Goal: Find specific page/section: Find specific page/section

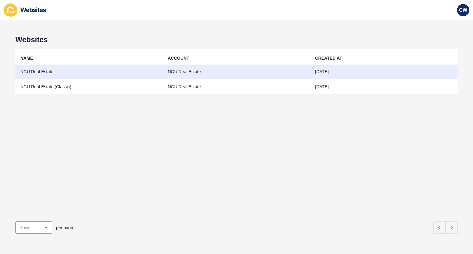
click at [53, 70] on td "NGU Real Estate" at bounding box center [88, 71] width 147 height 15
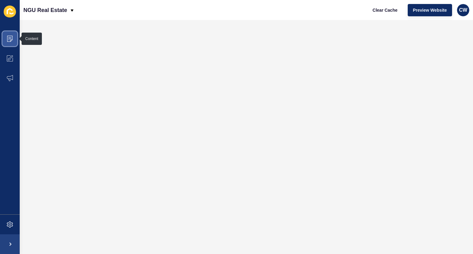
click at [8, 40] on icon at bounding box center [10, 39] width 6 height 6
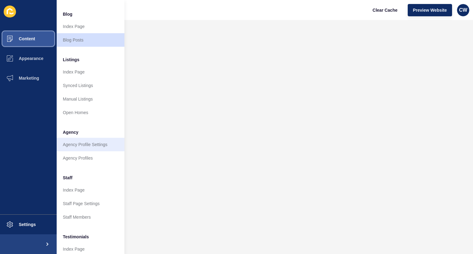
scroll to position [47, 0]
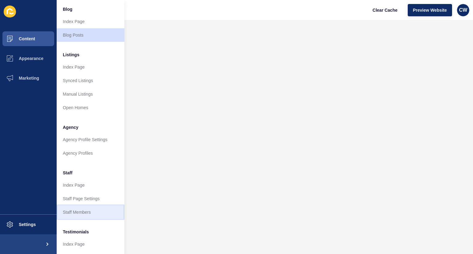
click at [87, 211] on link "Staff Members" at bounding box center [91, 213] width 68 height 14
